Goal: Navigation & Orientation: Find specific page/section

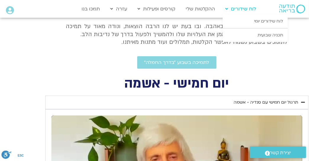
click at [239, 10] on link "לוח שידורים" at bounding box center [241, 8] width 37 height 11
click at [263, 21] on link "לוח שידורים יומי" at bounding box center [255, 21] width 65 height 14
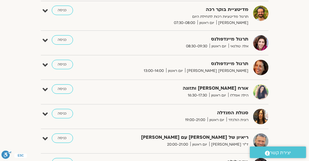
scroll to position [169, 0]
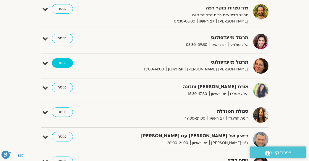
click at [61, 63] on link "כניסה" at bounding box center [62, 62] width 21 height 9
